Goal: Information Seeking & Learning: Learn about a topic

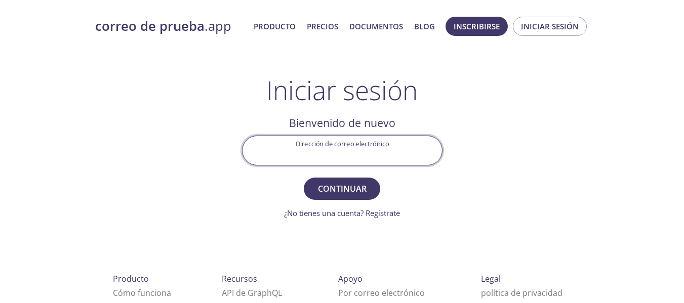
click at [354, 154] on input "Dirección de correo electrónico" at bounding box center [343, 150] width 200 height 29
type input "[EMAIL_ADDRESS][DOMAIN_NAME]"
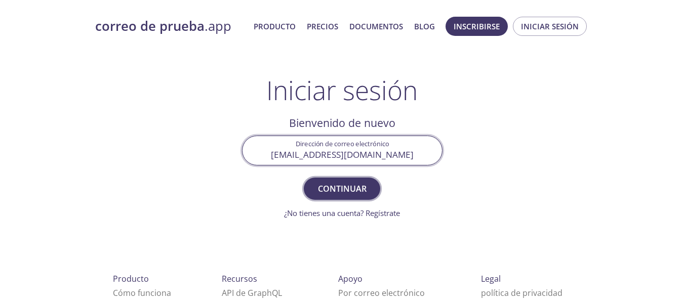
click at [339, 184] on font "Continuar" at bounding box center [342, 188] width 49 height 11
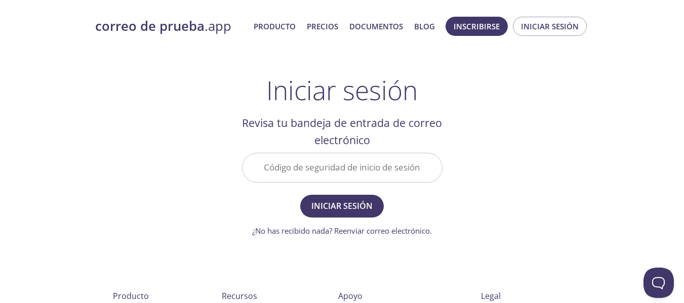
click at [315, 185] on div "Código de seguridad de inicio de sesión" at bounding box center [342, 168] width 209 height 38
click at [325, 162] on input "Código de seguridad de inicio de sesión" at bounding box center [343, 167] width 200 height 29
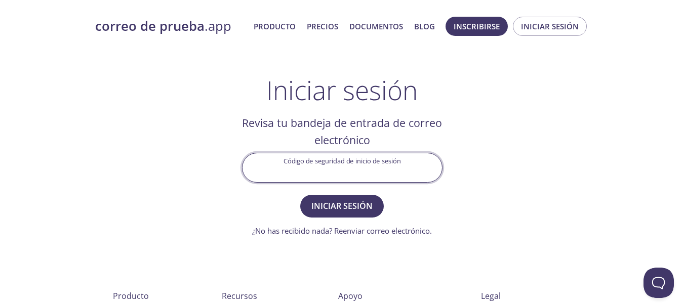
paste input "DV3CF9Q"
type input "DV3CF9Q"
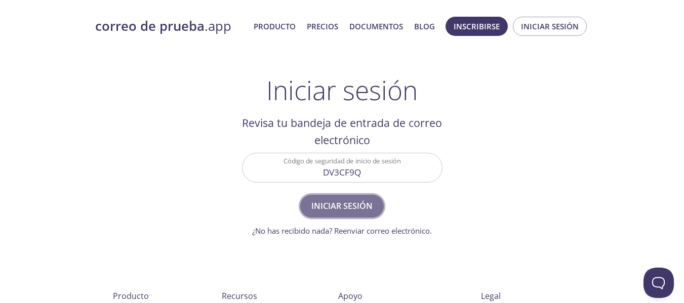
click at [374, 203] on button "Iniciar sesión" at bounding box center [342, 206] width 84 height 22
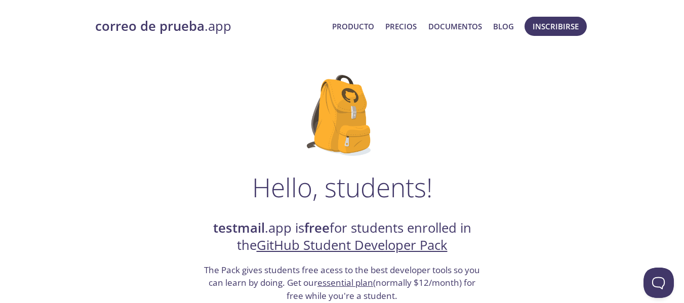
scroll to position [51, 0]
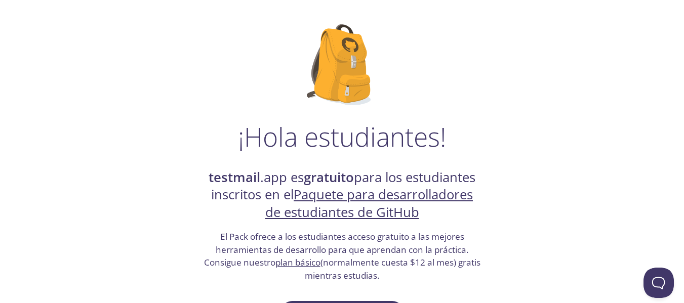
click at [292, 143] on font "¡Hola estudiantes!" at bounding box center [342, 136] width 208 height 35
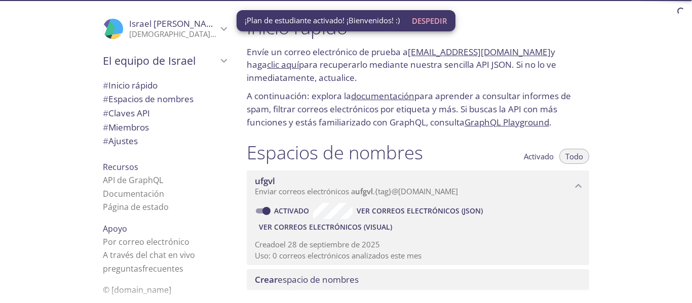
click at [309, 123] on font "para aprender a consultar informes de spam, filtrar correos electrónicos por et…" at bounding box center [409, 108] width 324 height 37
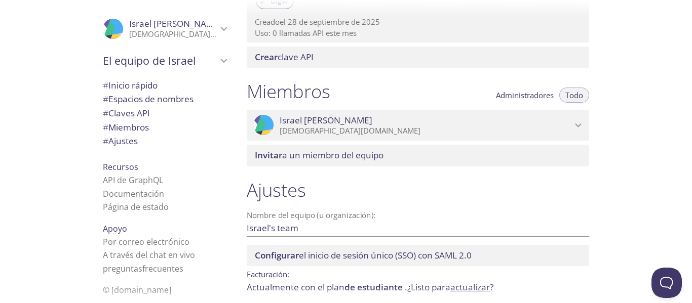
scroll to position [446, 0]
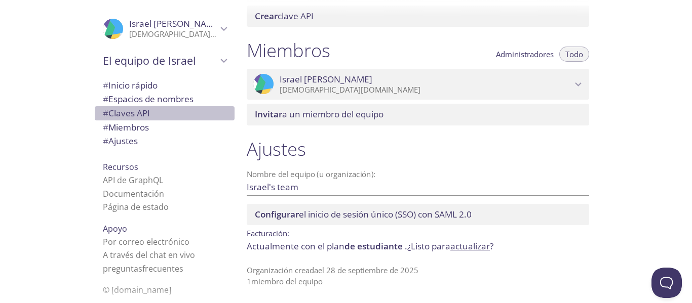
click at [130, 110] on font "Claves API" at bounding box center [129, 113] width 42 height 12
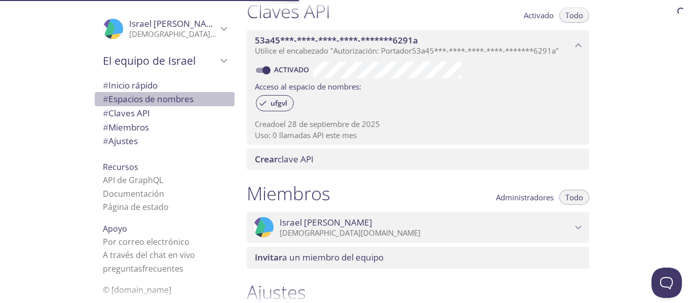
click at [147, 95] on font "Espacios de nombres" at bounding box center [150, 99] width 85 height 12
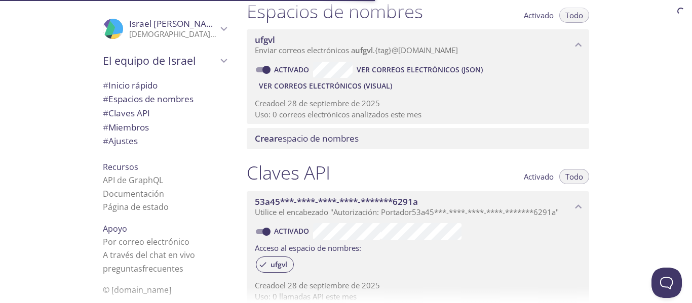
click at [150, 87] on font "Inicio rápido" at bounding box center [132, 86] width 49 height 12
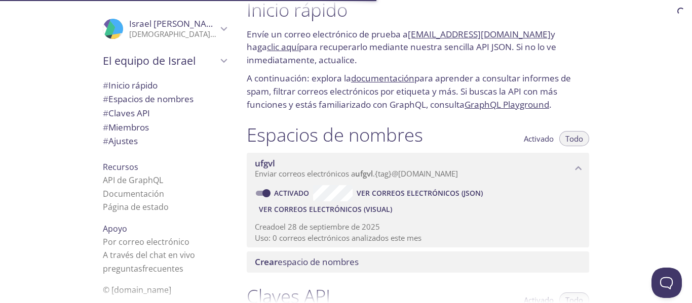
scroll to position [16, 0]
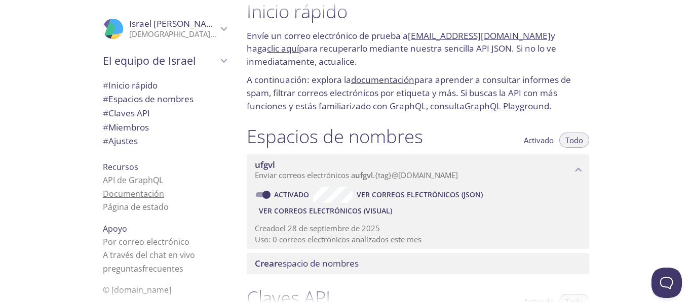
click at [135, 190] on font "Documentación" at bounding box center [133, 193] width 61 height 11
